Goal: Communication & Community: Participate in discussion

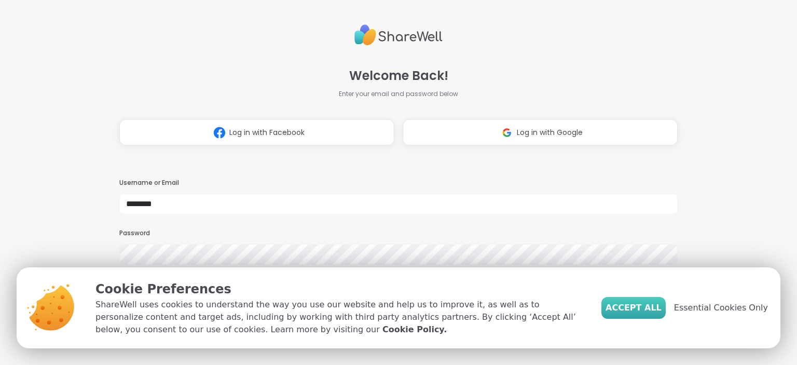
click at [659, 306] on span "Accept All" at bounding box center [633, 307] width 56 height 12
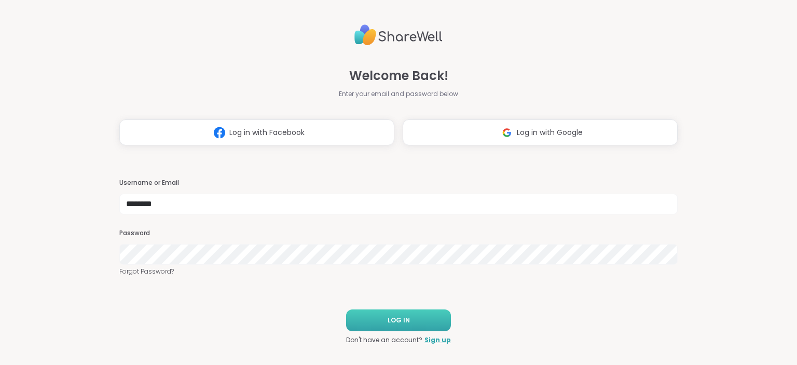
click at [429, 322] on button "LOG IN" at bounding box center [398, 320] width 105 height 22
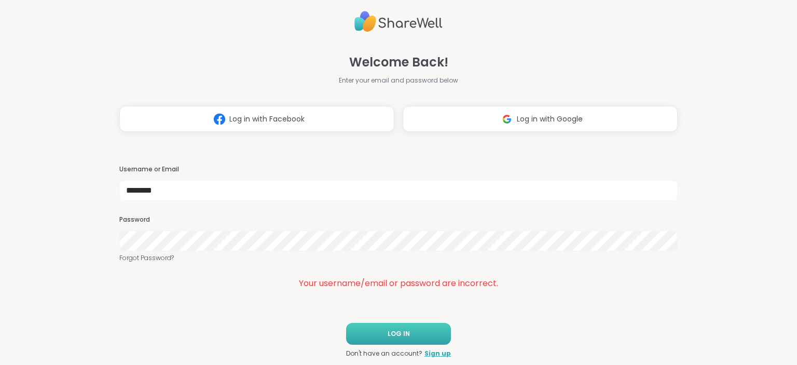
click at [382, 327] on button "LOG IN" at bounding box center [398, 334] width 105 height 22
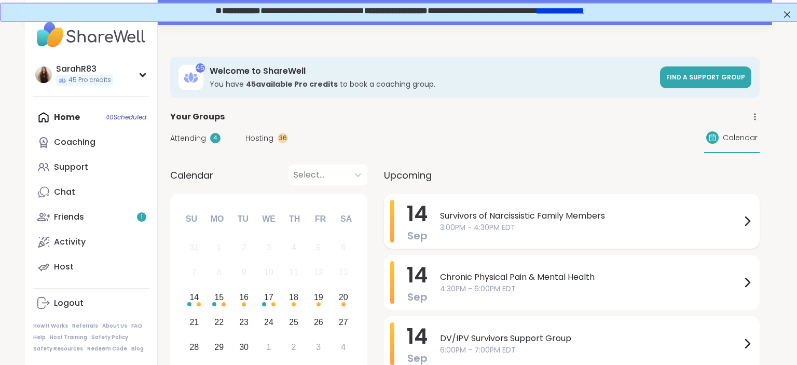
click at [452, 216] on span "Survivors of Narcissistic Family Members" at bounding box center [590, 216] width 301 height 12
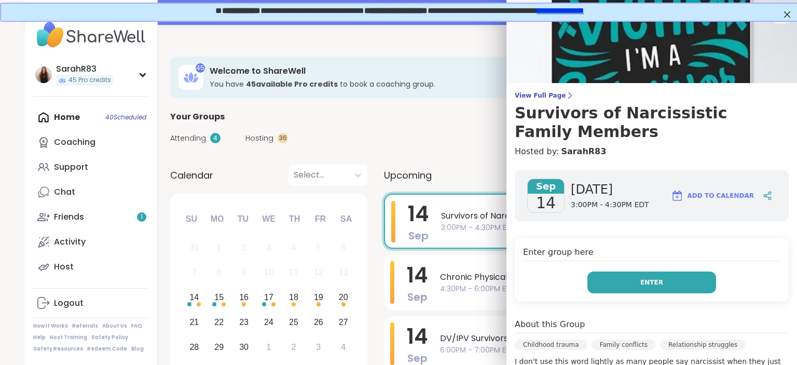
click at [652, 281] on span "Enter" at bounding box center [651, 282] width 23 height 9
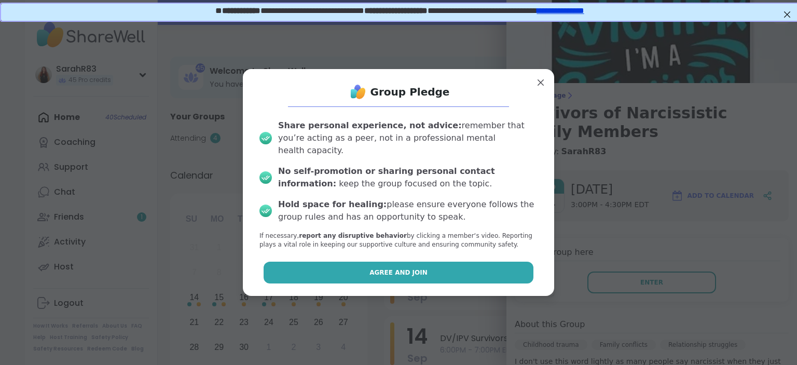
click at [518, 263] on button "Agree and Join" at bounding box center [399, 272] width 270 height 22
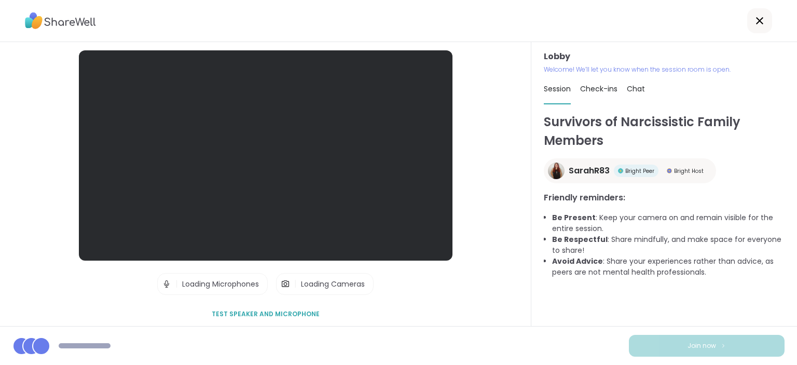
click at [761, 22] on icon at bounding box center [759, 20] width 7 height 7
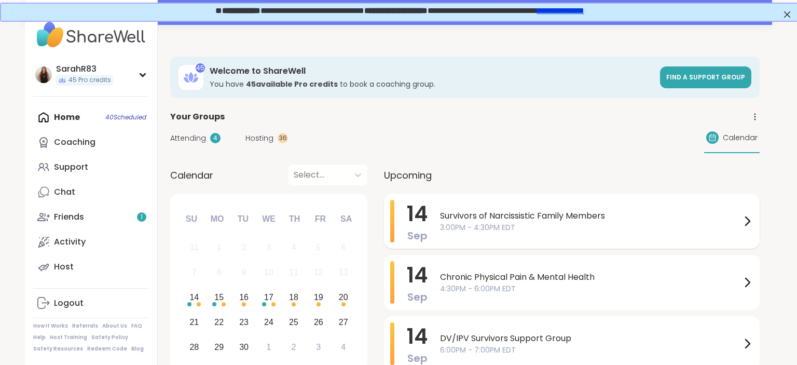
click at [445, 221] on span "Survivors of Narcissistic Family Members" at bounding box center [590, 216] width 301 height 12
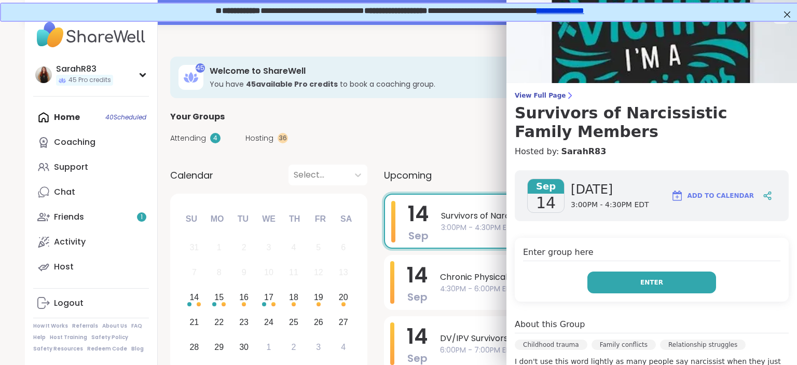
click at [665, 288] on button "Enter" at bounding box center [651, 282] width 129 height 22
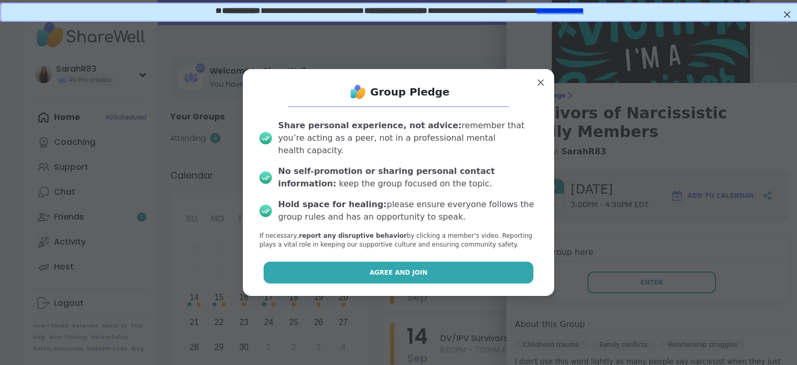
click at [506, 270] on button "Agree and Join" at bounding box center [399, 272] width 270 height 22
